Goal: Find specific page/section: Find specific page/section

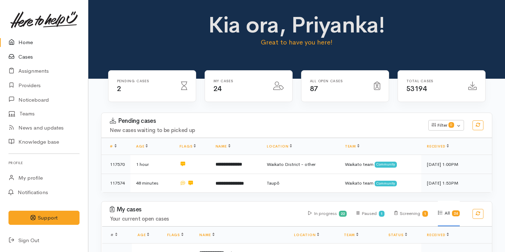
click at [45, 56] on link "Cases" at bounding box center [44, 57] width 88 height 14
click at [43, 53] on link "Cases" at bounding box center [44, 57] width 88 height 14
